Goal: Task Accomplishment & Management: Manage account settings

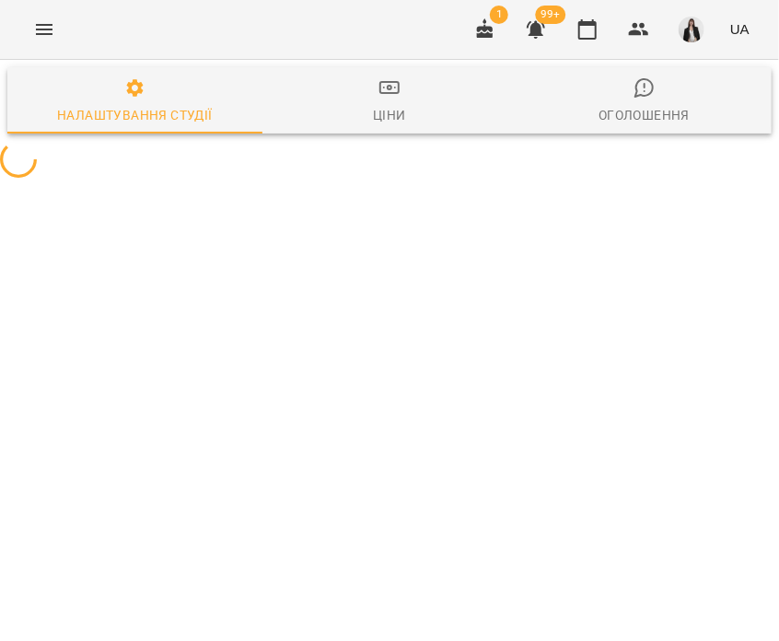
select select "**"
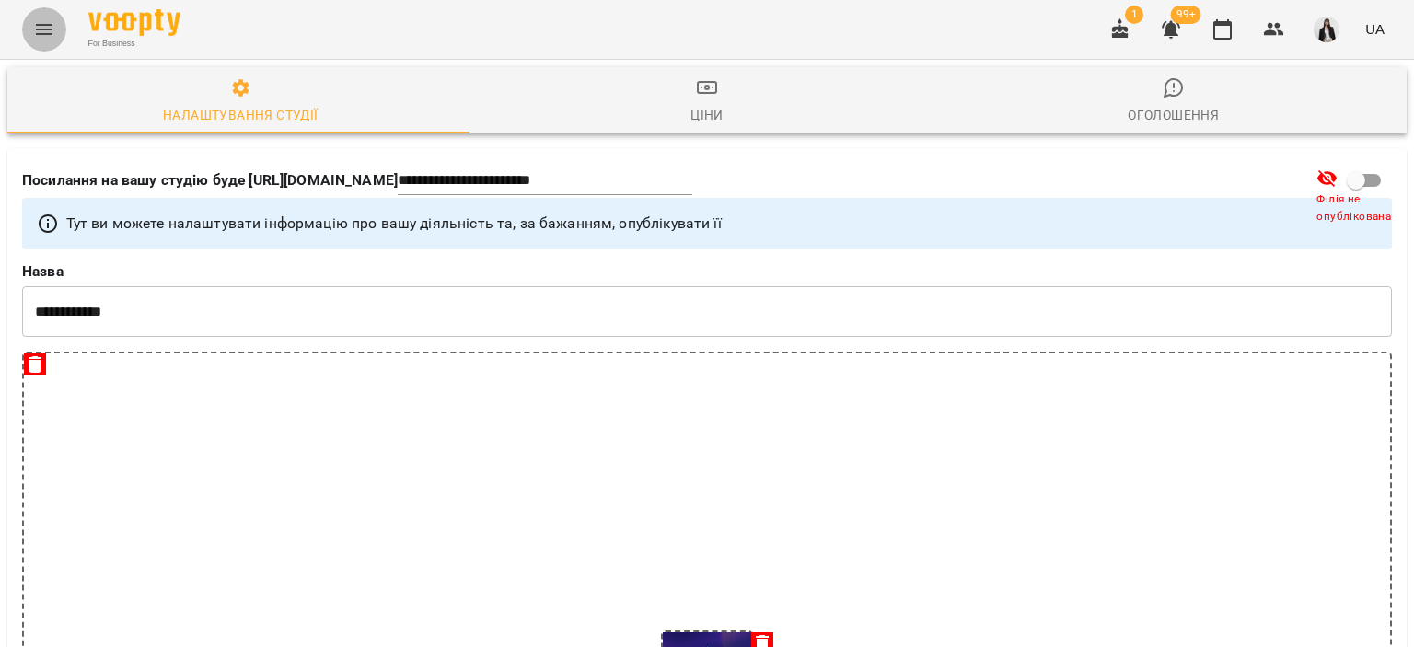
click at [42, 31] on icon "Menu" at bounding box center [44, 29] width 22 height 22
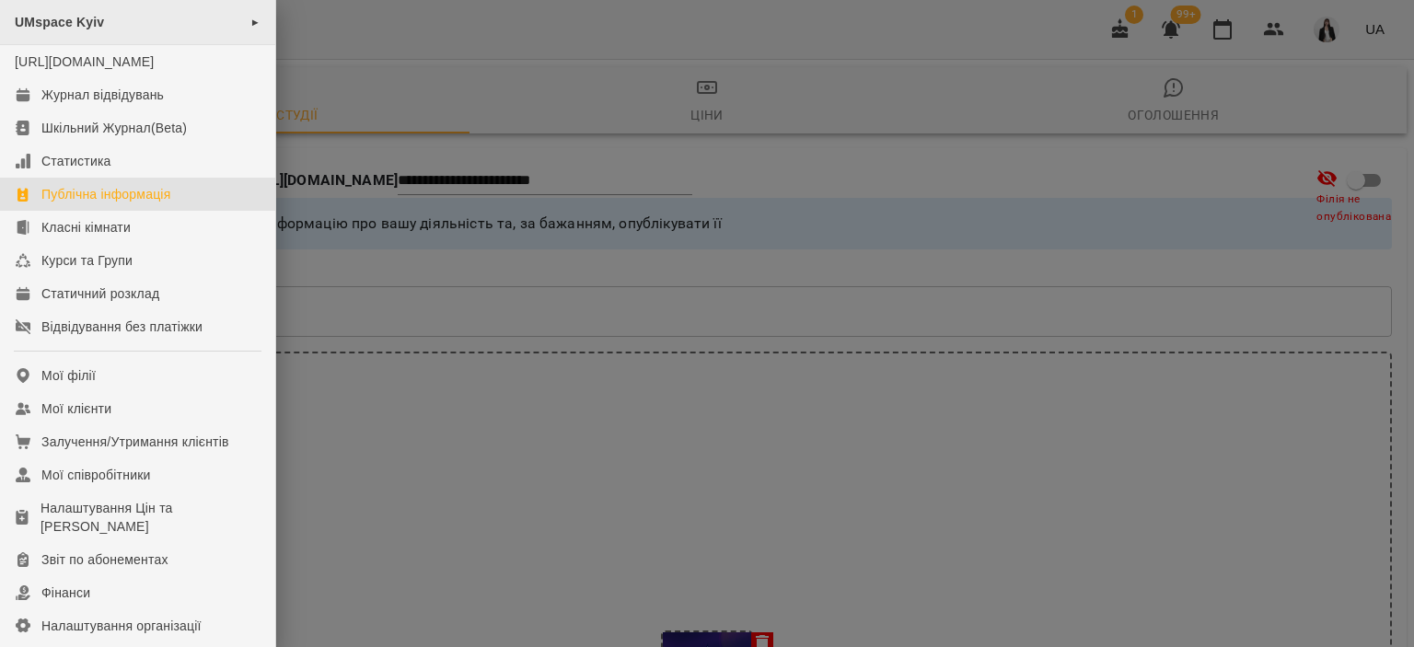
click at [127, 29] on div "UMspace Kyiv ►" at bounding box center [137, 22] width 275 height 45
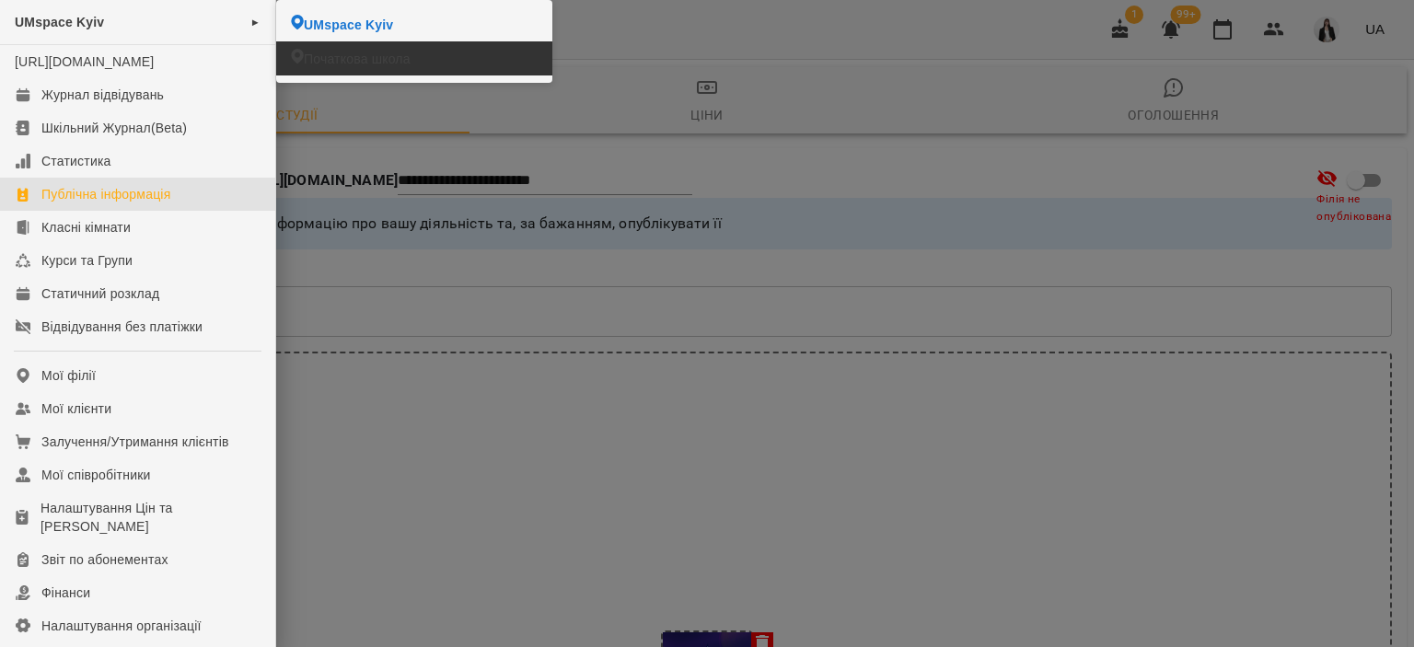
click at [332, 62] on span "Початкова школа" at bounding box center [357, 59] width 107 height 18
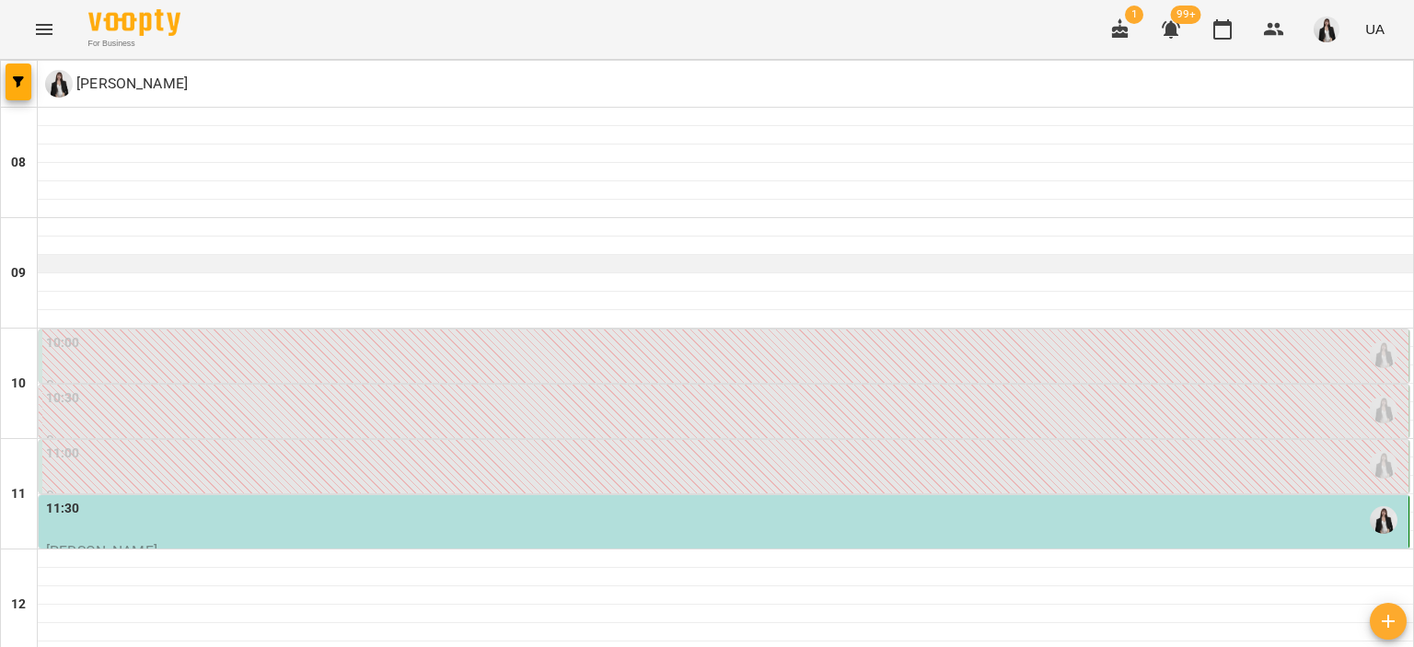
scroll to position [219, 0]
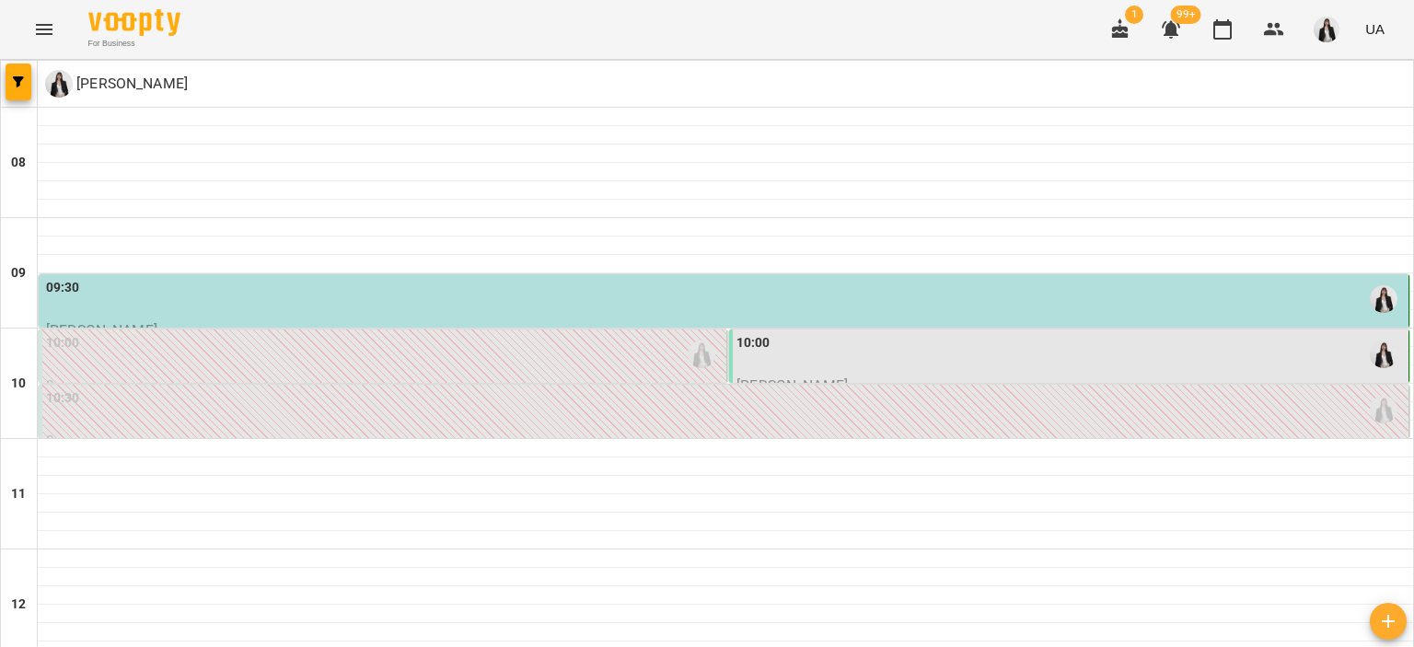
scroll to position [24, 0]
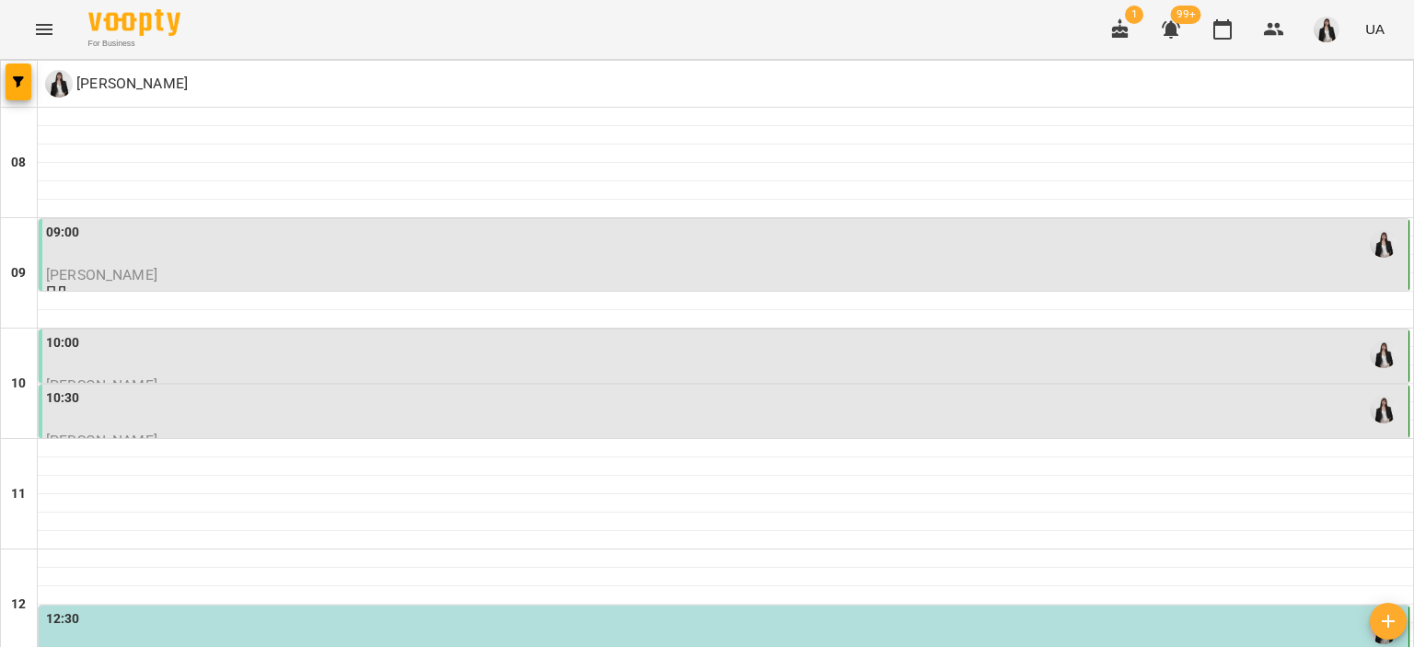
scroll to position [140, 0]
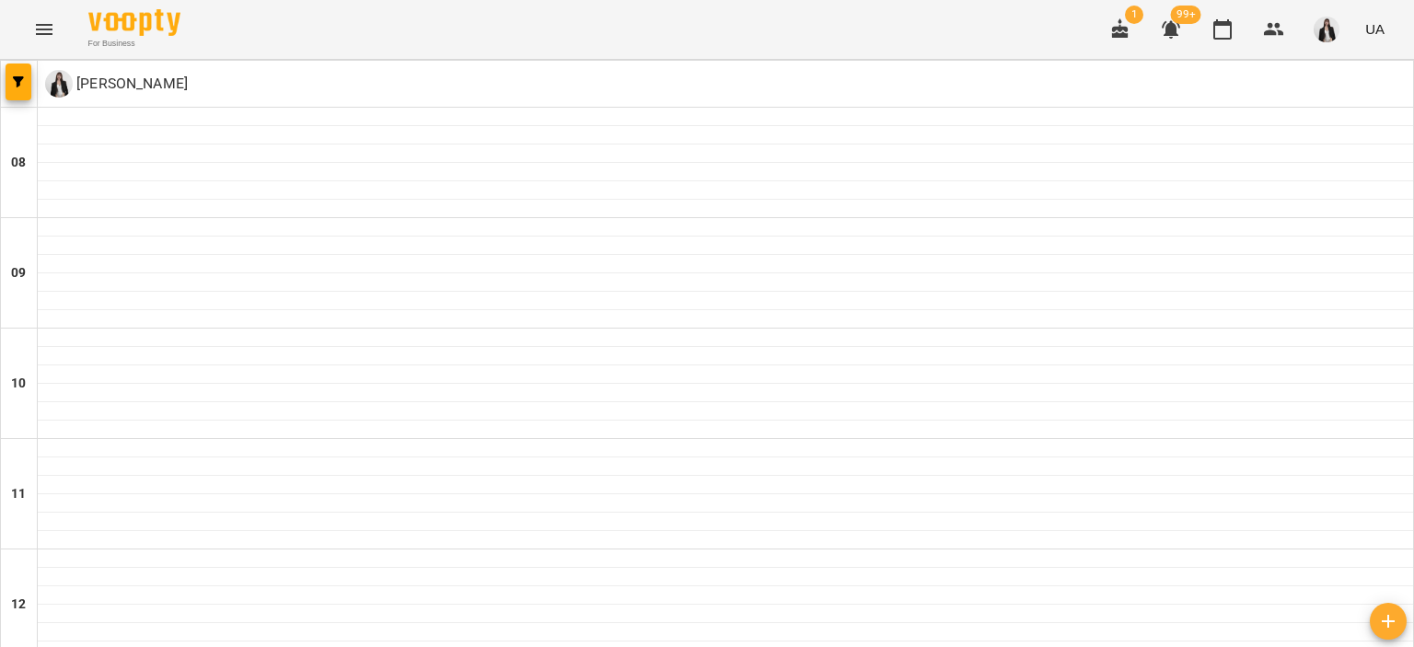
scroll to position [518, 0]
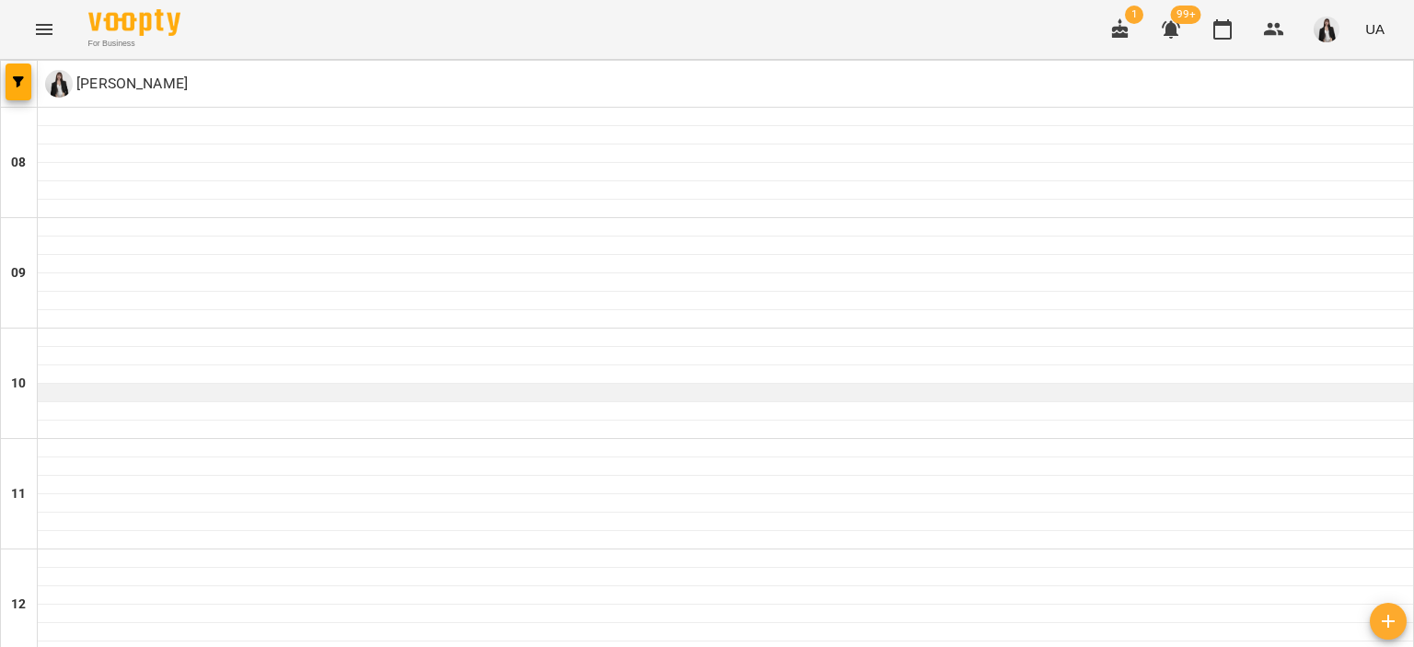
scroll to position [847, 0]
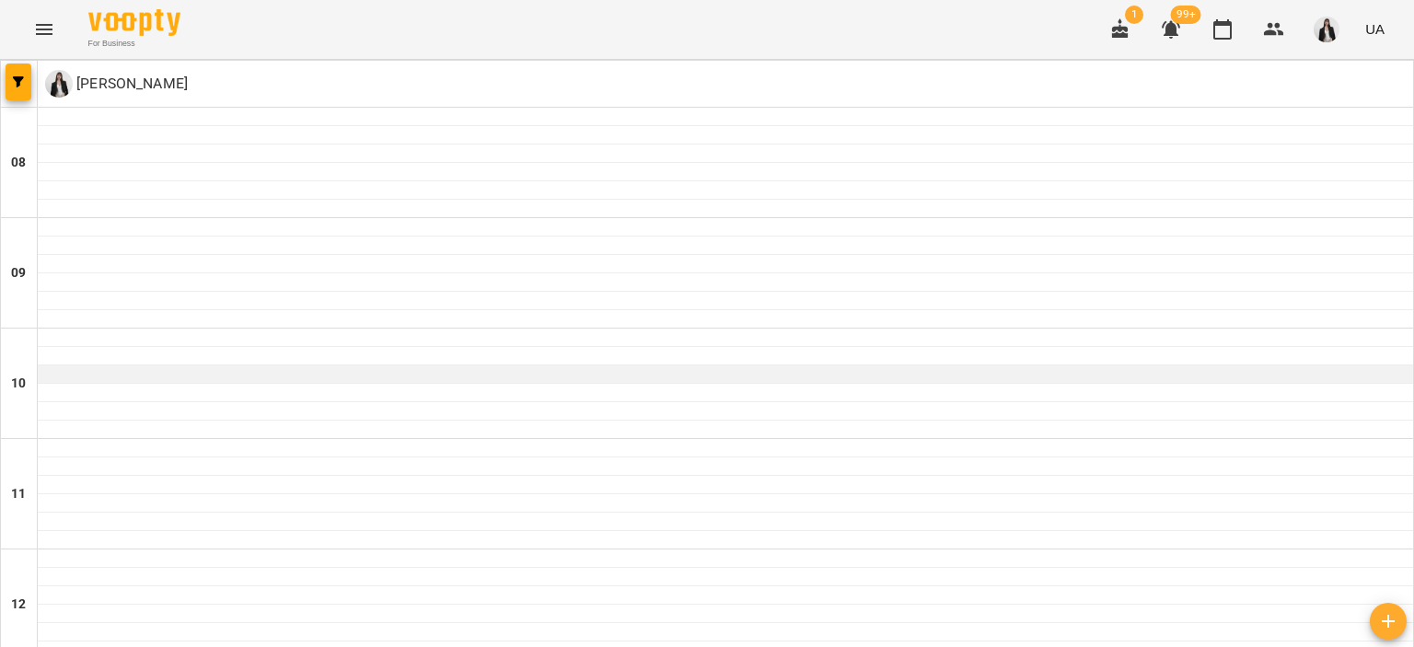
scroll to position [908, 0]
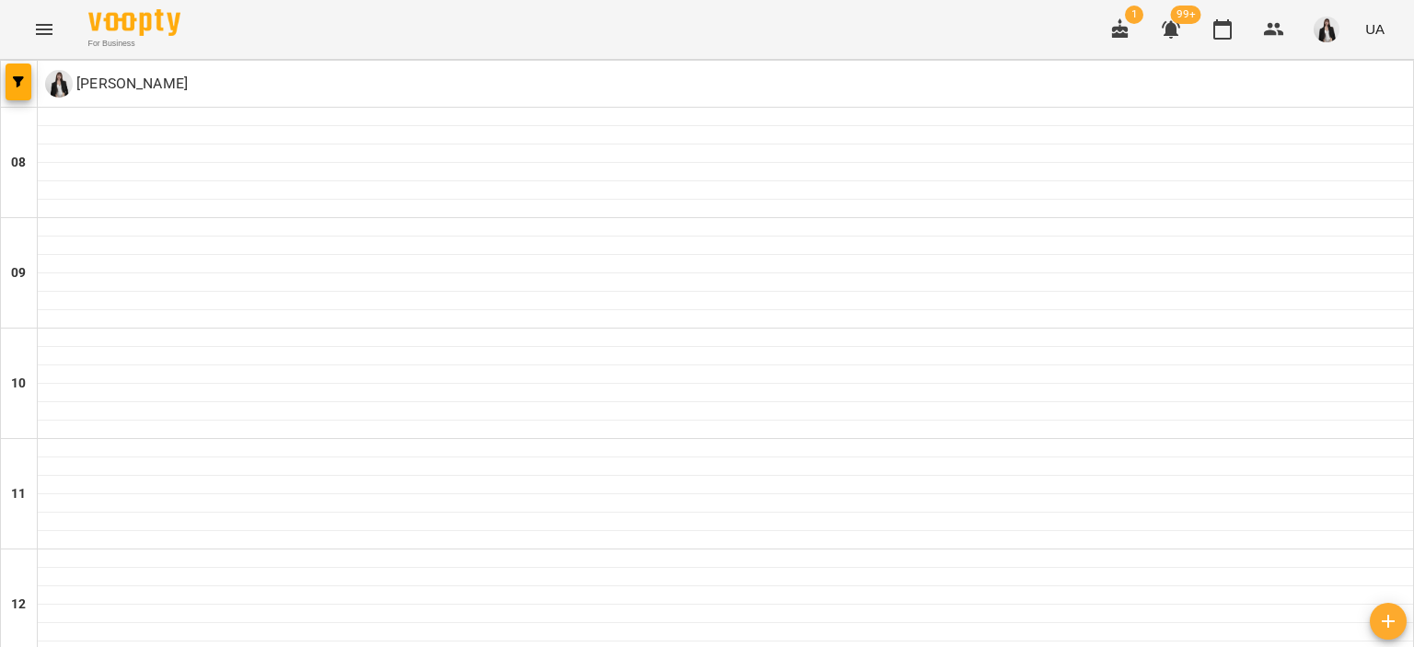
click at [1122, 38] on icon "button" at bounding box center [1120, 28] width 17 height 20
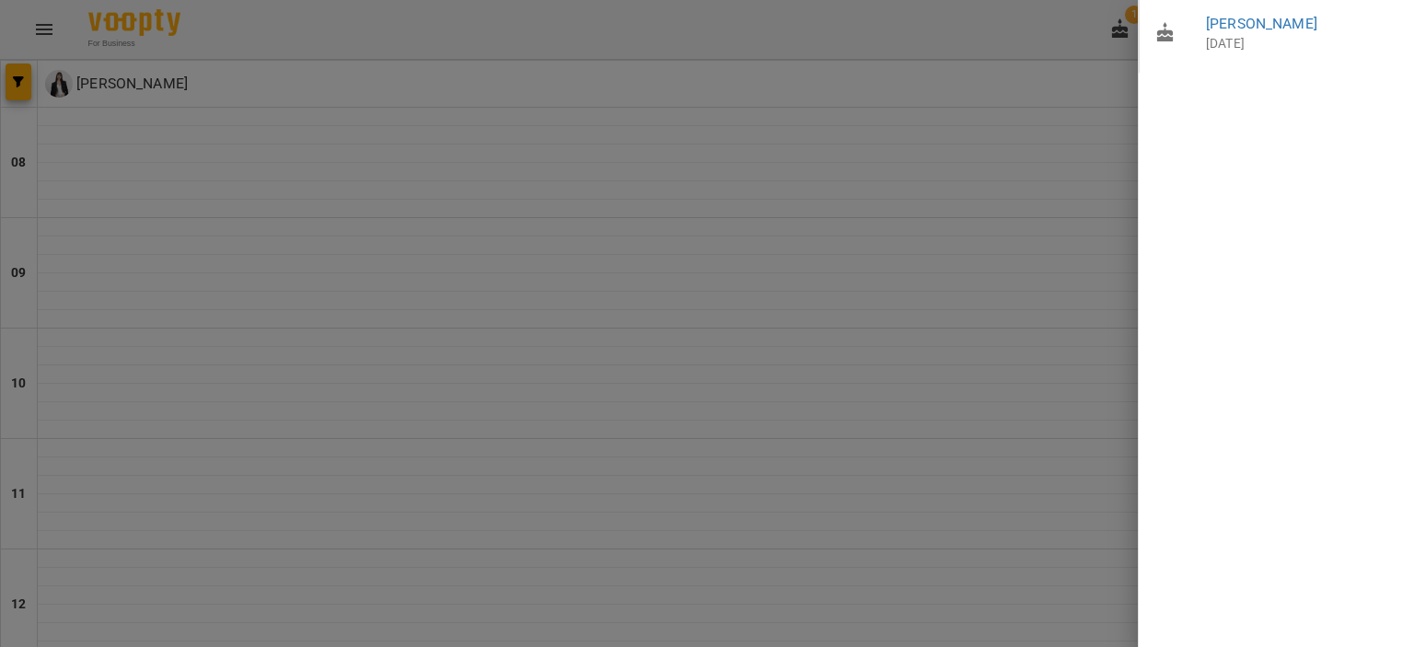
click at [1042, 37] on div at bounding box center [707, 323] width 1414 height 647
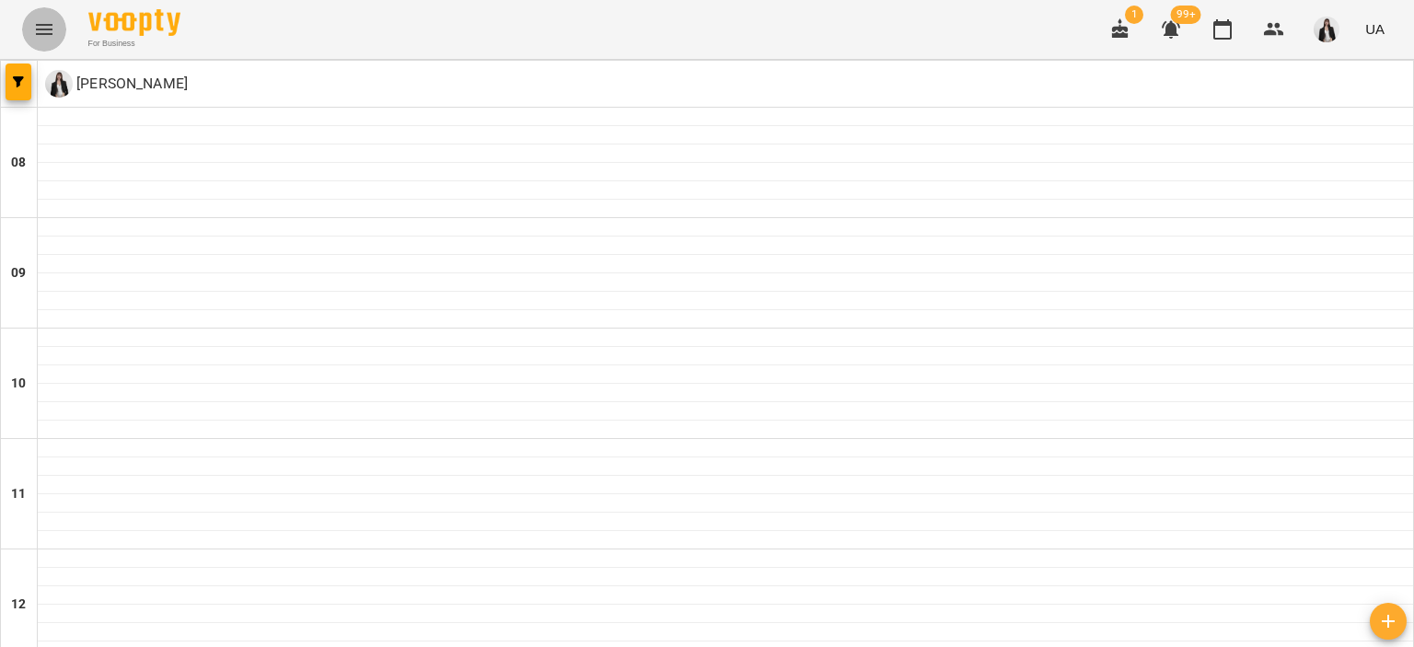
click at [40, 41] on button "Menu" at bounding box center [44, 29] width 44 height 44
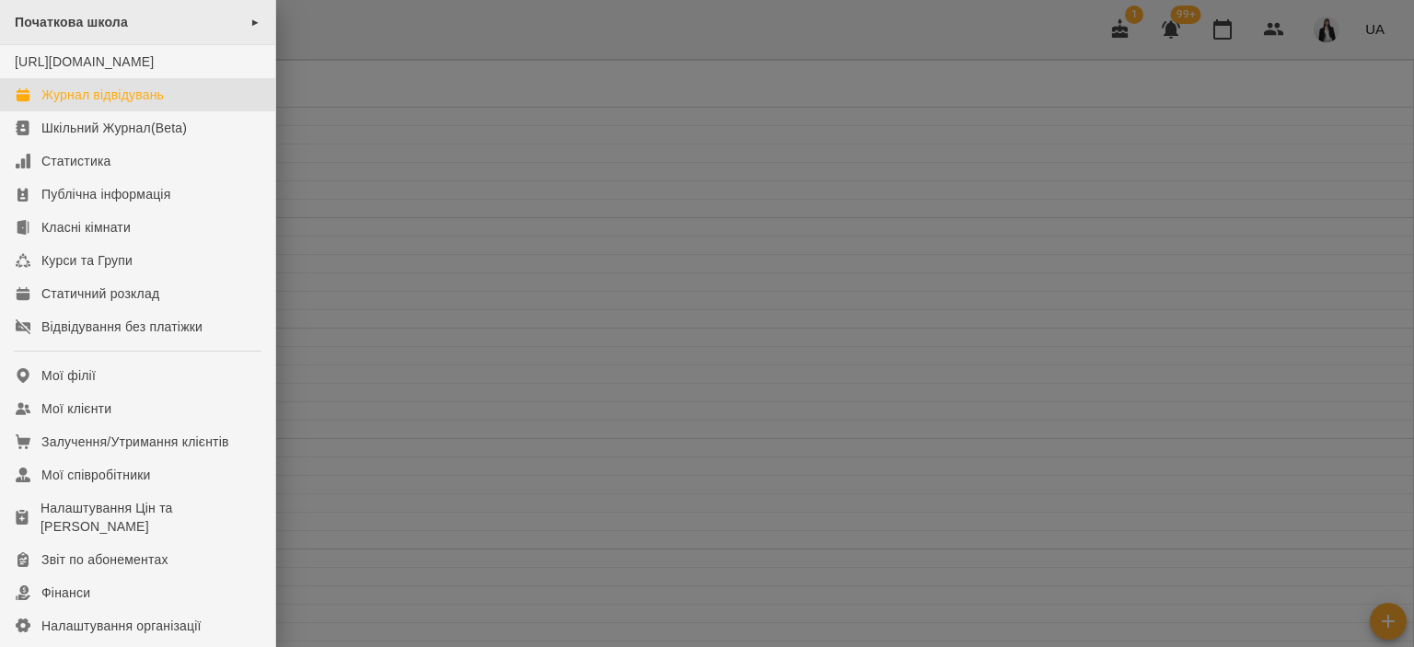
click at [237, 16] on div "Початкова школа ►" at bounding box center [137, 22] width 275 height 45
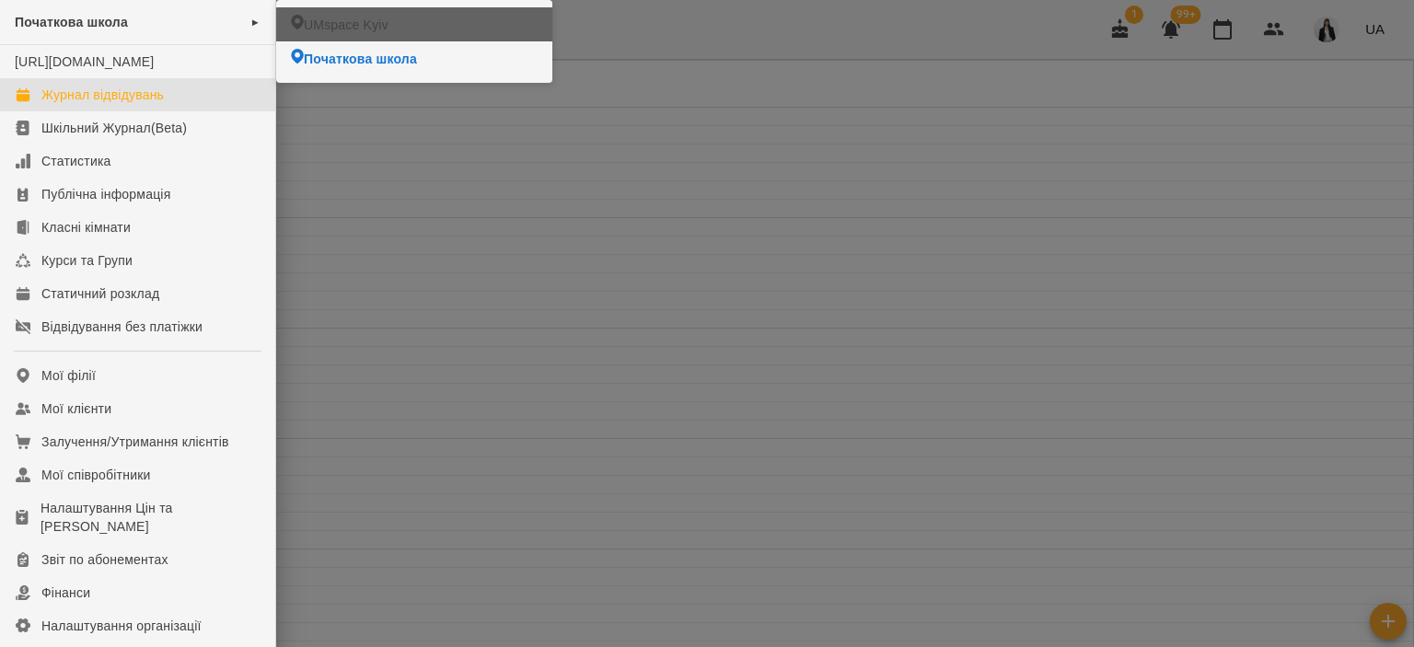
click at [318, 17] on span "UMspace Kyiv" at bounding box center [346, 25] width 85 height 18
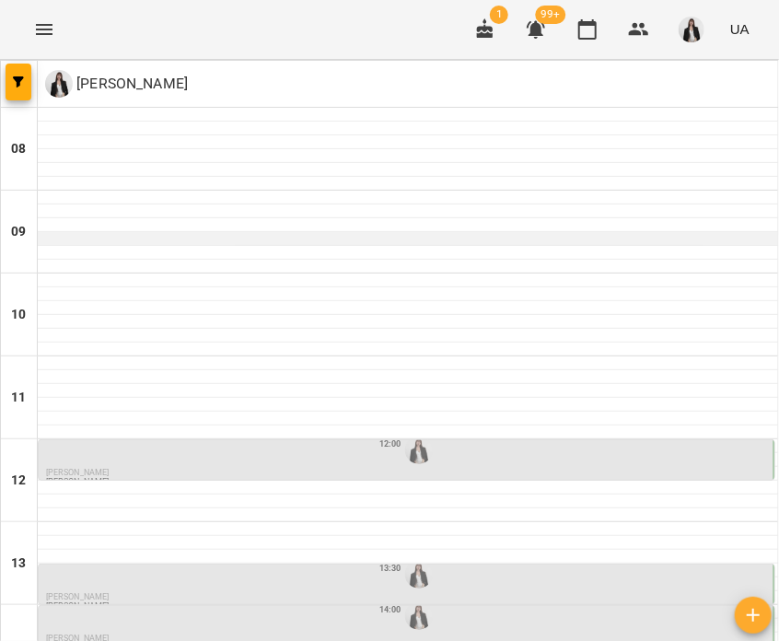
scroll to position [236, 0]
click at [490, 433] on div "12:00" at bounding box center [408, 450] width 724 height 35
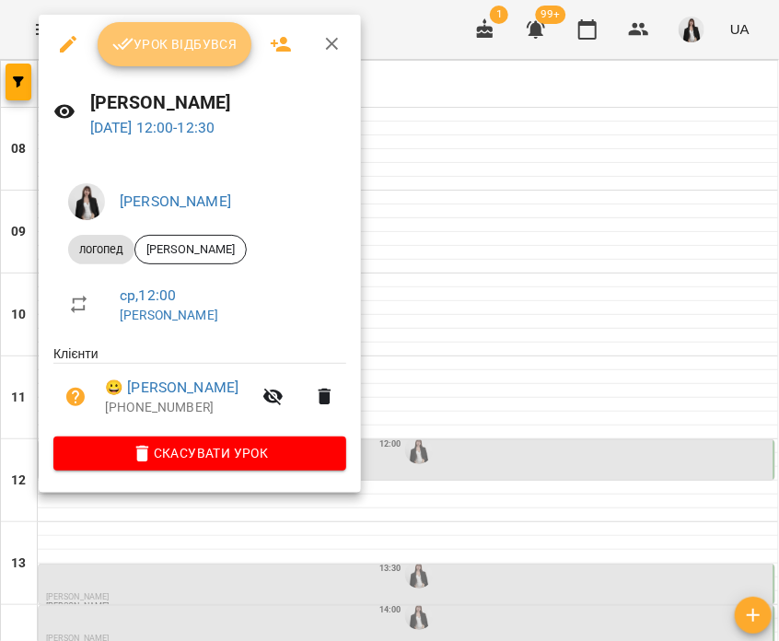
click at [151, 59] on button "Урок відбувся" at bounding box center [175, 44] width 155 height 44
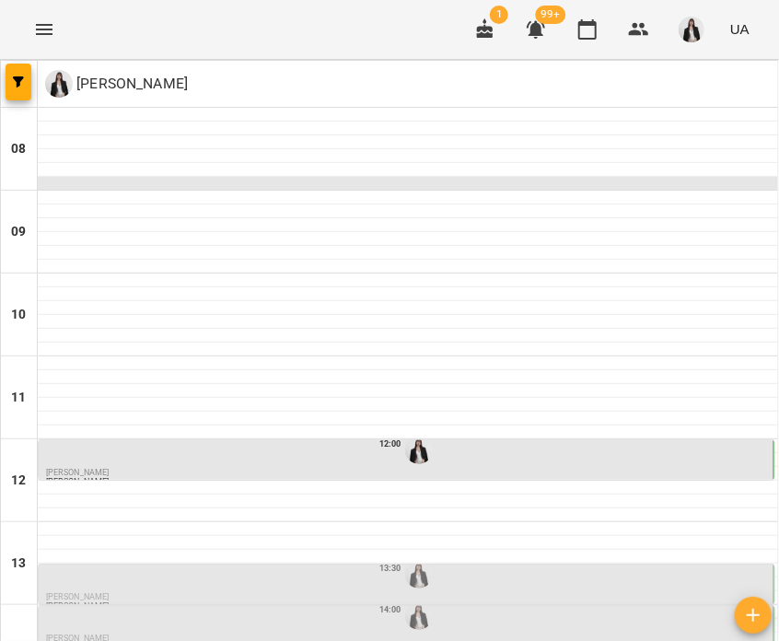
scroll to position [367, 0]
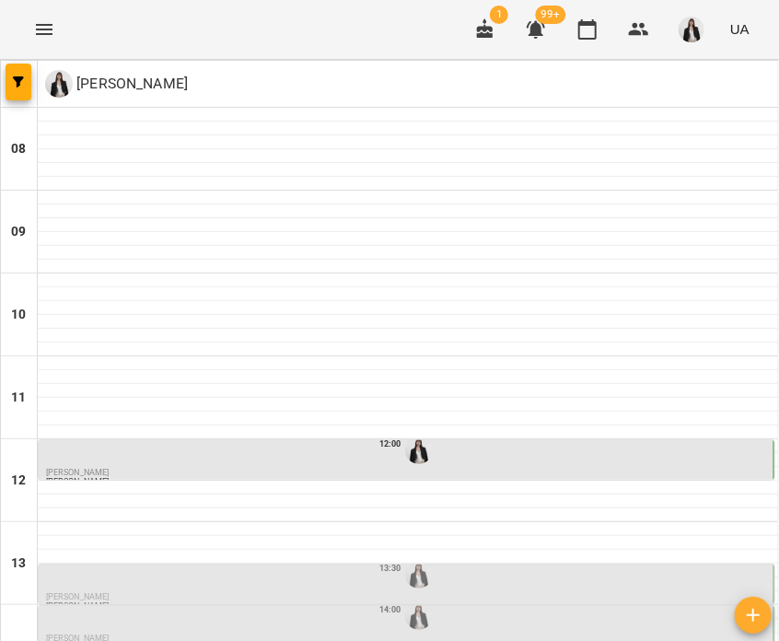
click at [297, 557] on div "13:30" at bounding box center [408, 574] width 724 height 35
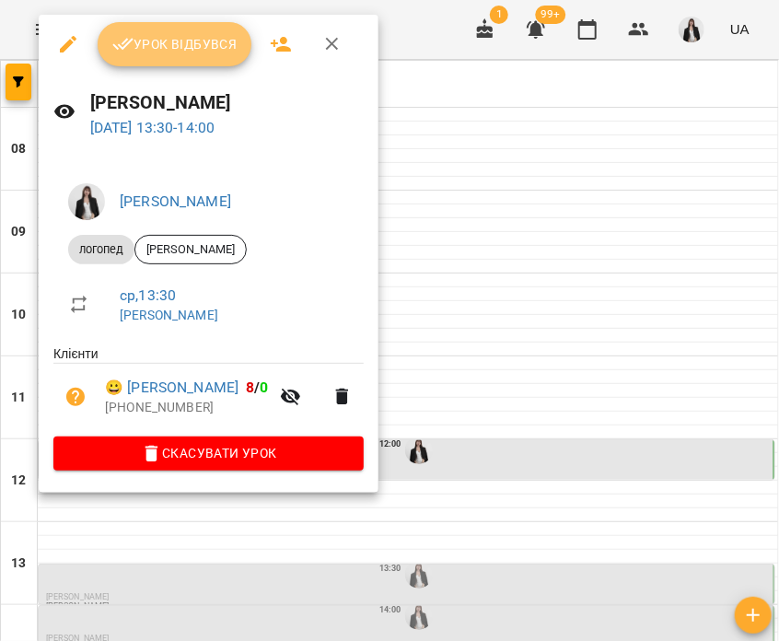
click at [167, 41] on span "Урок відбувся" at bounding box center [174, 44] width 125 height 22
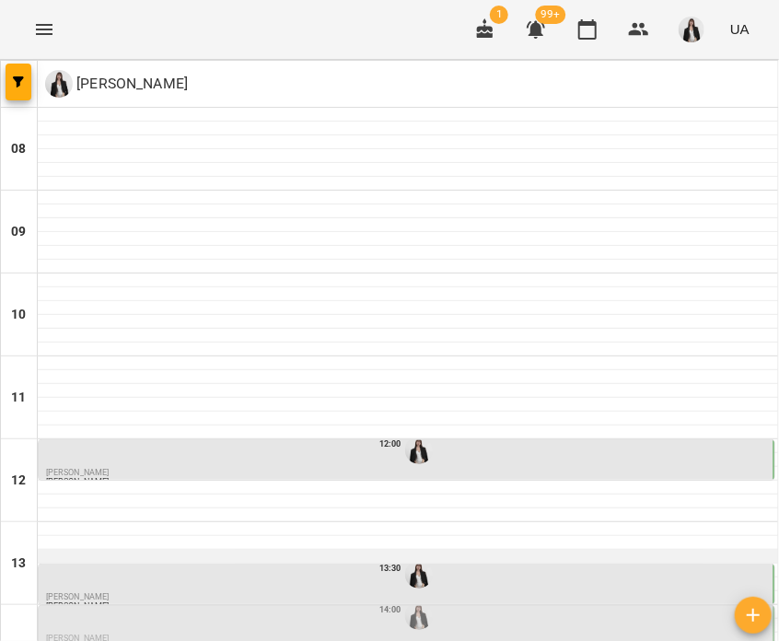
scroll to position [269, 0]
click at [353, 599] on div "14:00" at bounding box center [408, 616] width 724 height 35
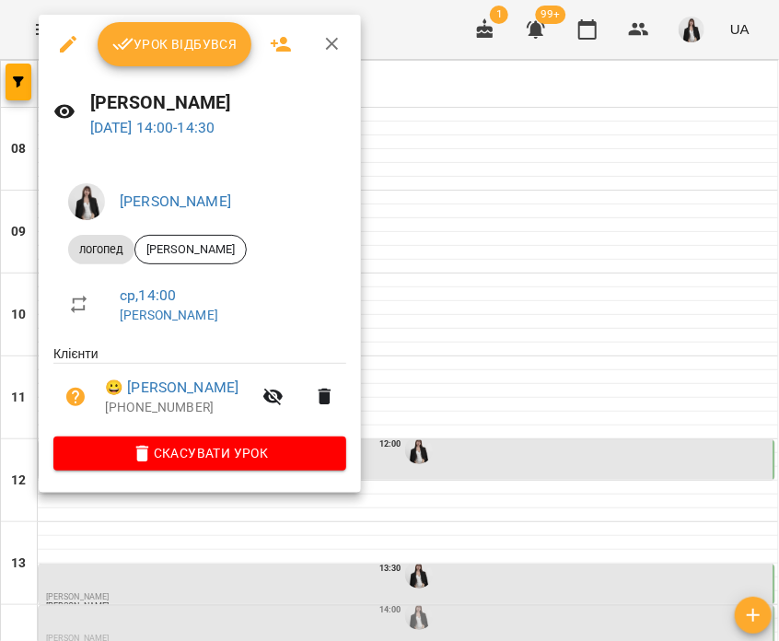
click at [178, 52] on span "Урок відбувся" at bounding box center [174, 44] width 125 height 22
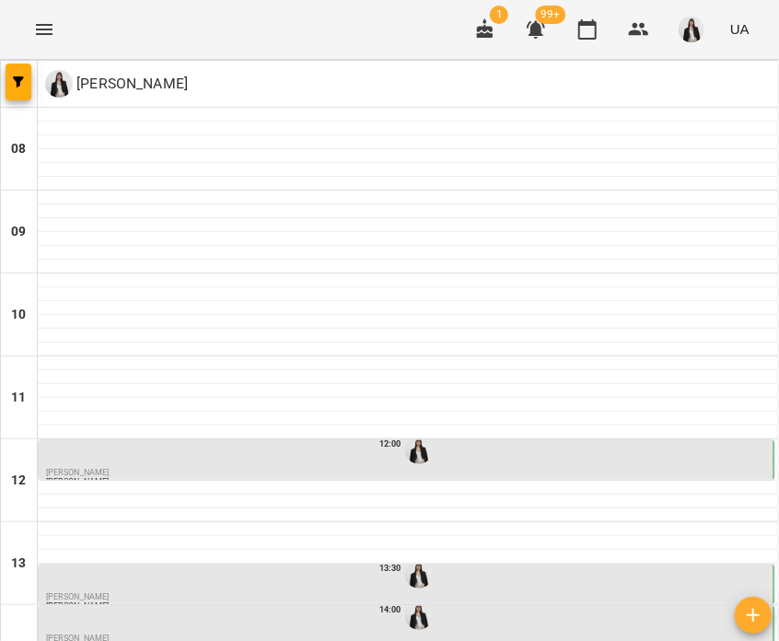
scroll to position [390, 0]
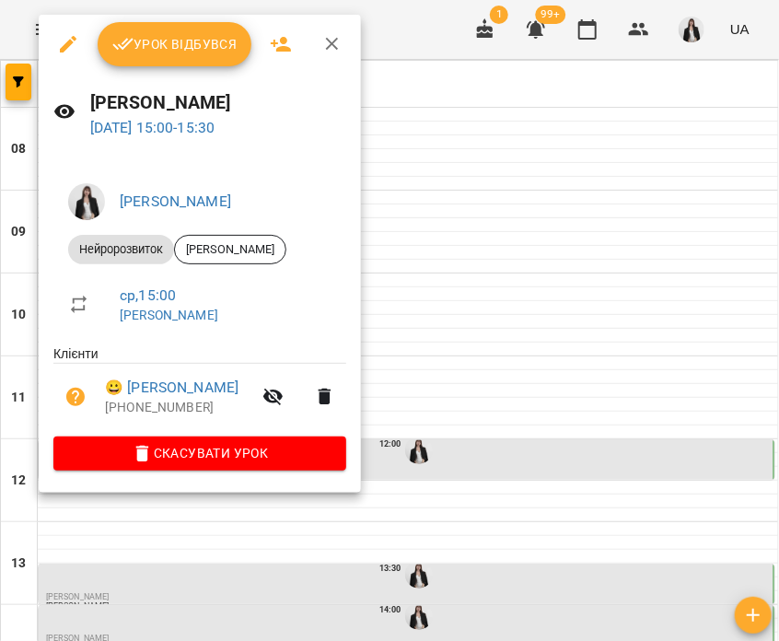
click at [164, 36] on span "Урок відбувся" at bounding box center [174, 44] width 125 height 22
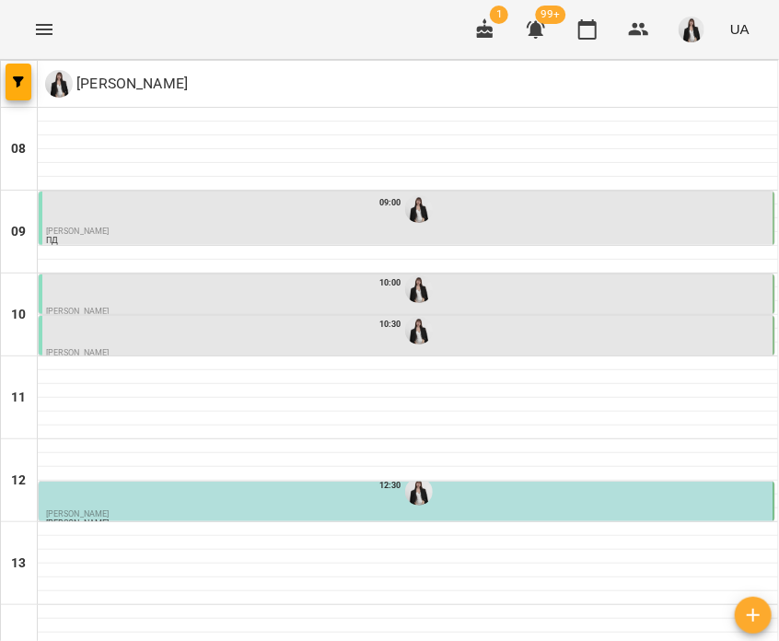
scroll to position [46, 0]
click at [34, 33] on icon "Menu" at bounding box center [44, 29] width 22 height 22
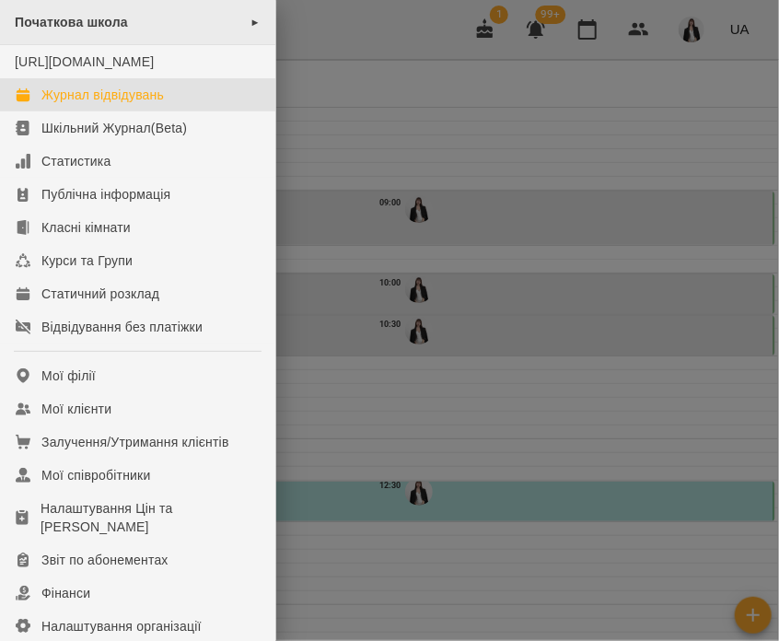
click at [150, 16] on div "Початкова школа ►" at bounding box center [137, 22] width 275 height 45
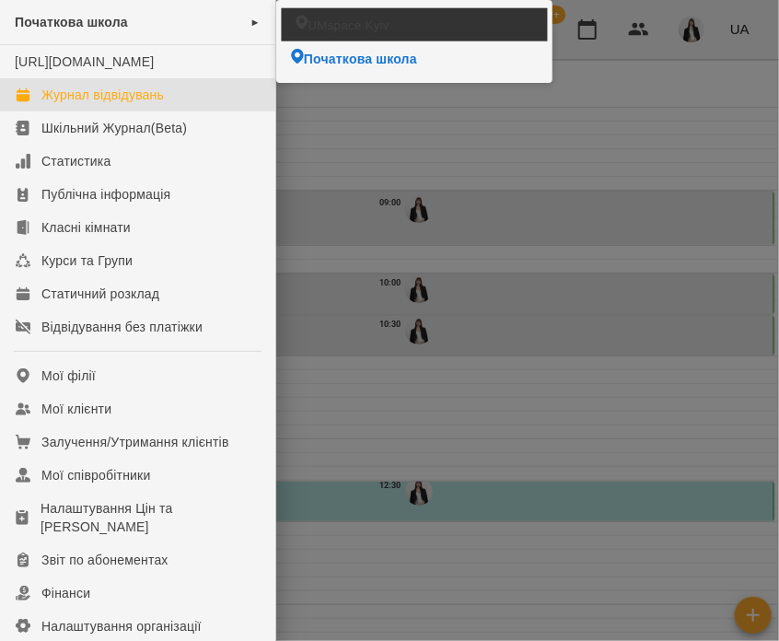
click at [320, 32] on span "UMspace Kyiv" at bounding box center [348, 24] width 81 height 17
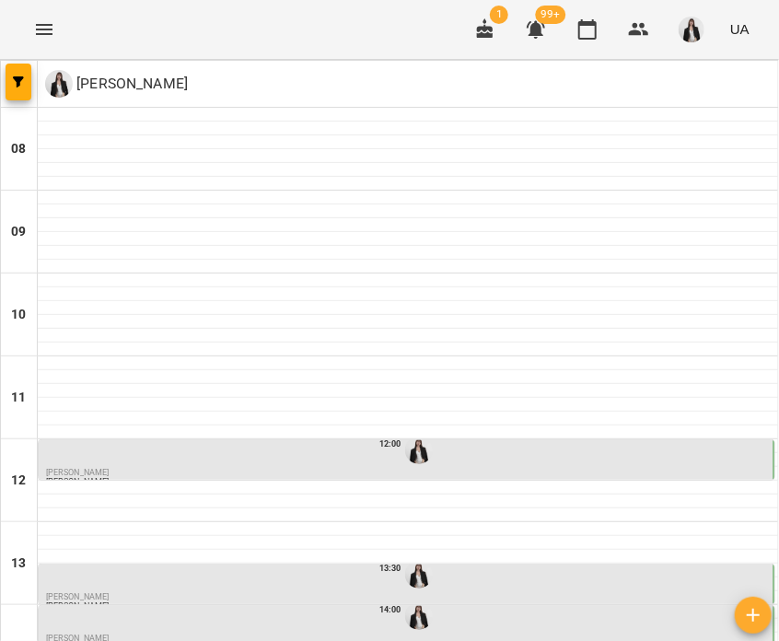
scroll to position [359, 0]
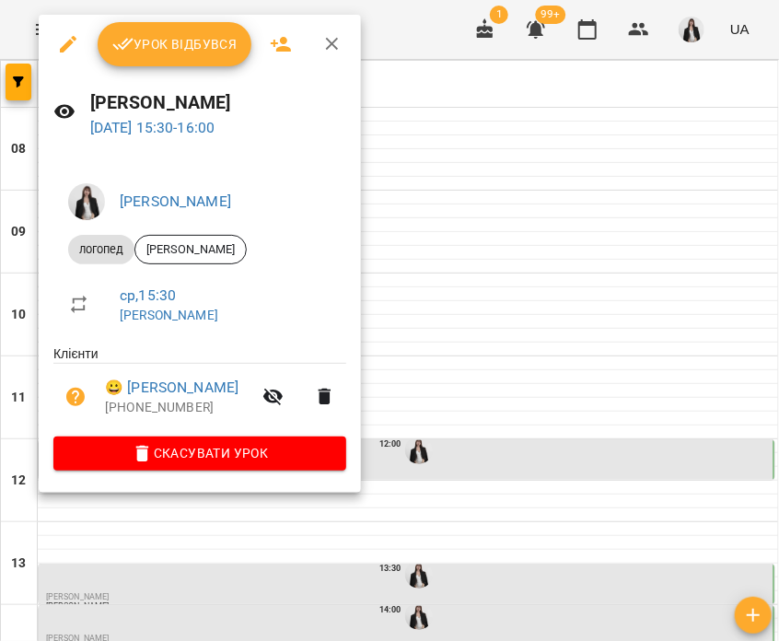
click at [169, 34] on span "Урок відбувся" at bounding box center [174, 44] width 125 height 22
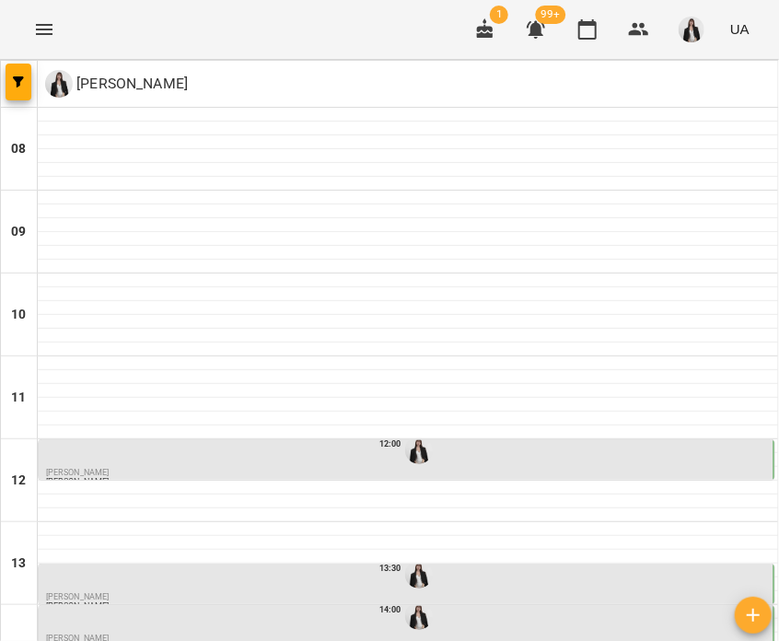
scroll to position [519, 0]
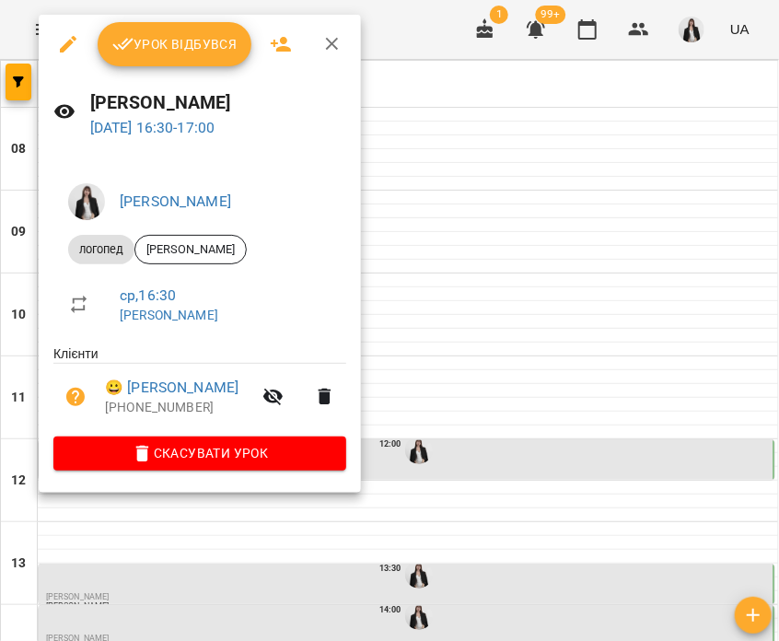
click at [171, 54] on span "Урок відбувся" at bounding box center [174, 44] width 125 height 22
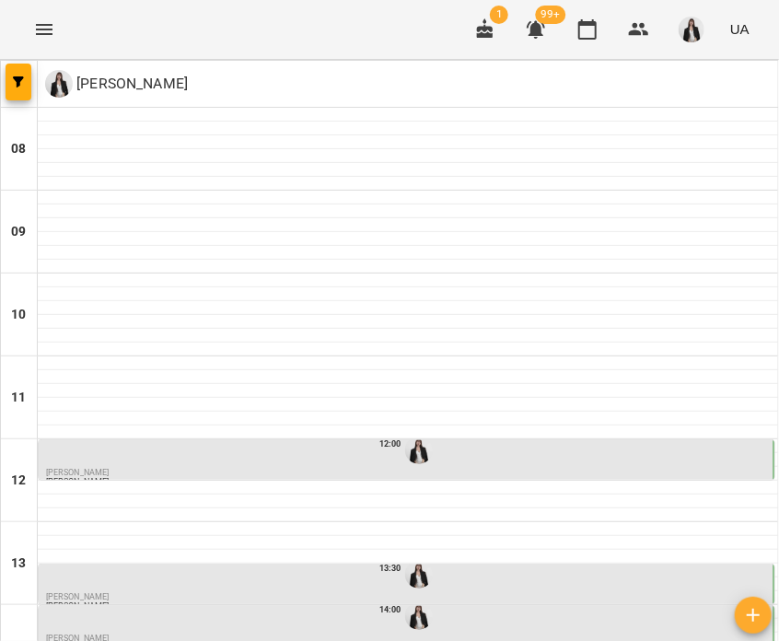
scroll to position [600, 0]
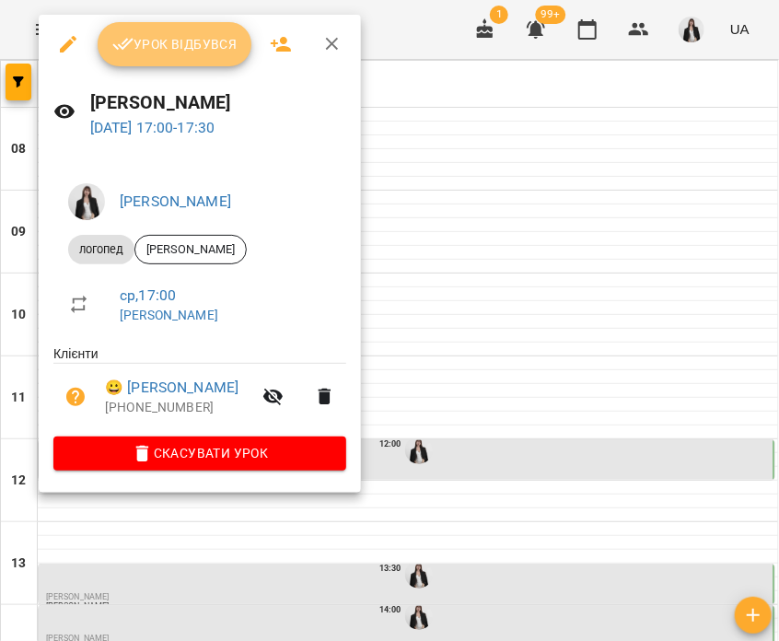
click at [154, 45] on span "Урок відбувся" at bounding box center [174, 44] width 125 height 22
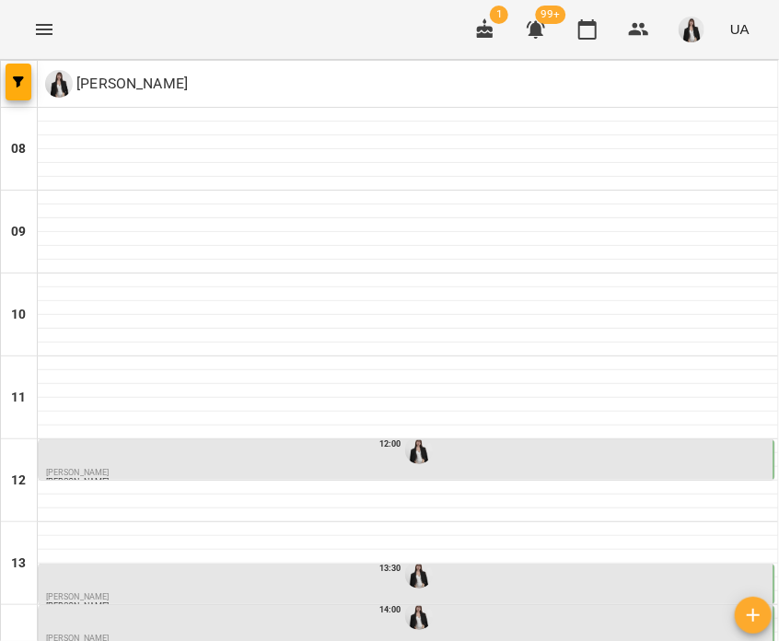
scroll to position [604, 0]
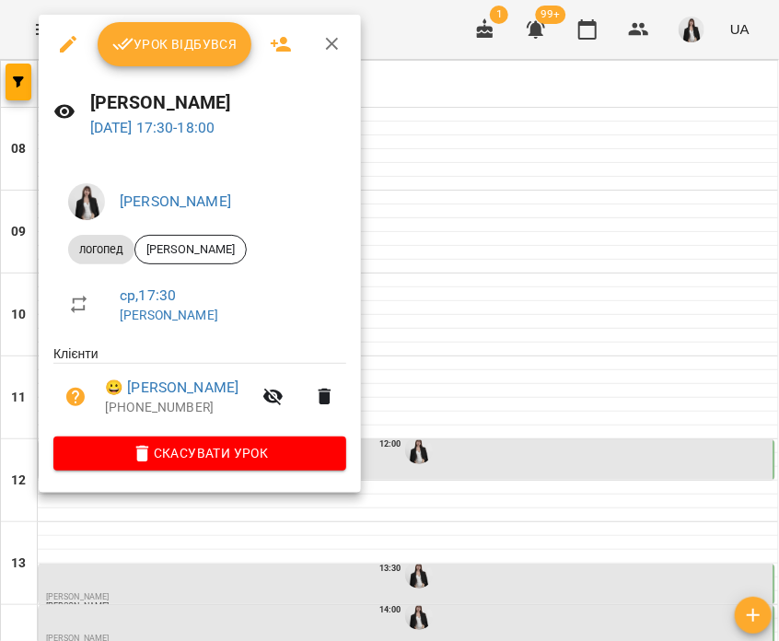
click at [143, 50] on span "Урок відбувся" at bounding box center [174, 44] width 125 height 22
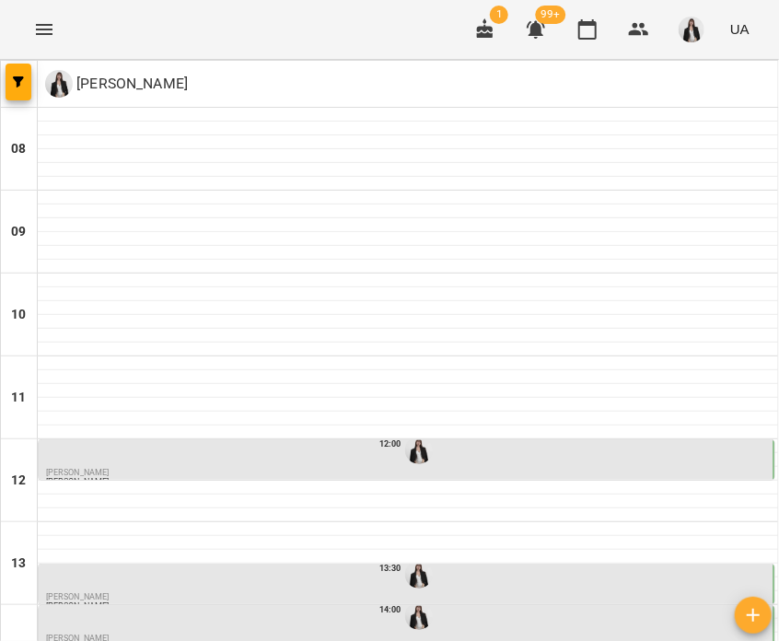
scroll to position [173, 0]
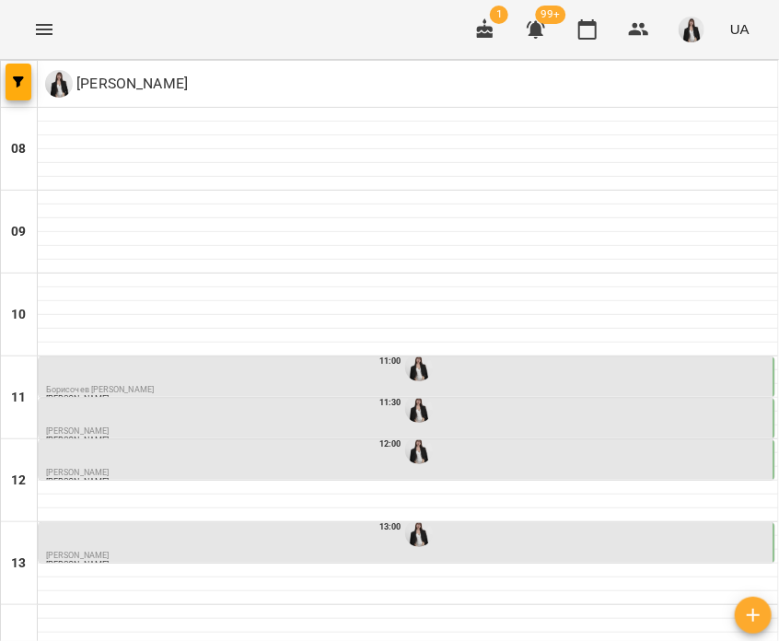
scroll to position [394, 0]
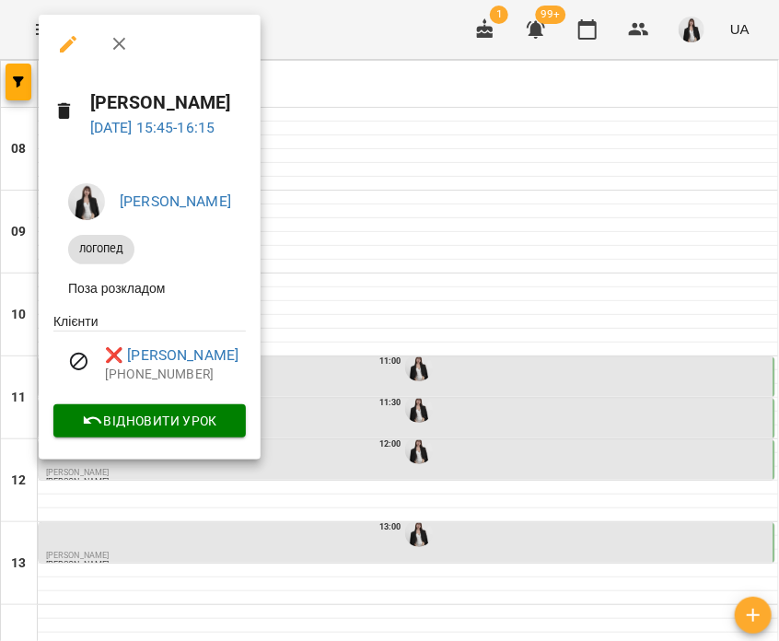
click at [449, 415] on div at bounding box center [389, 320] width 779 height 641
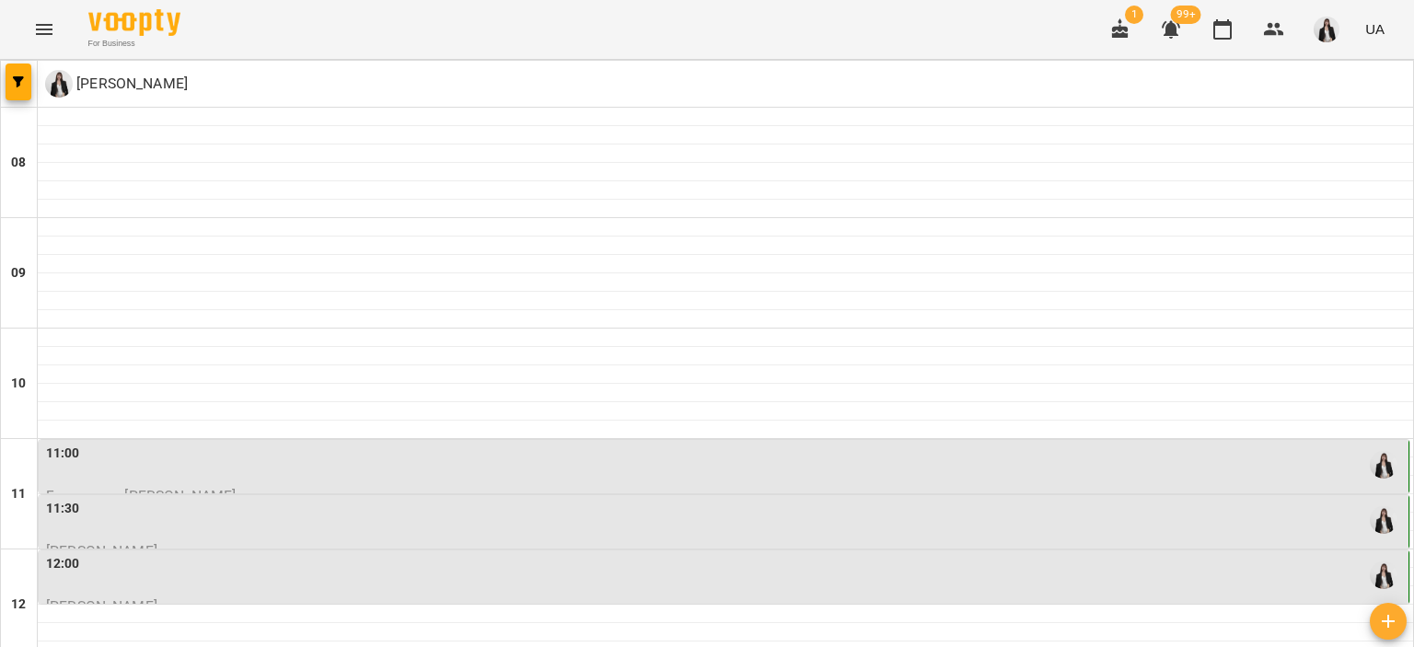
scroll to position [736, 0]
